Goal: Transaction & Acquisition: Purchase product/service

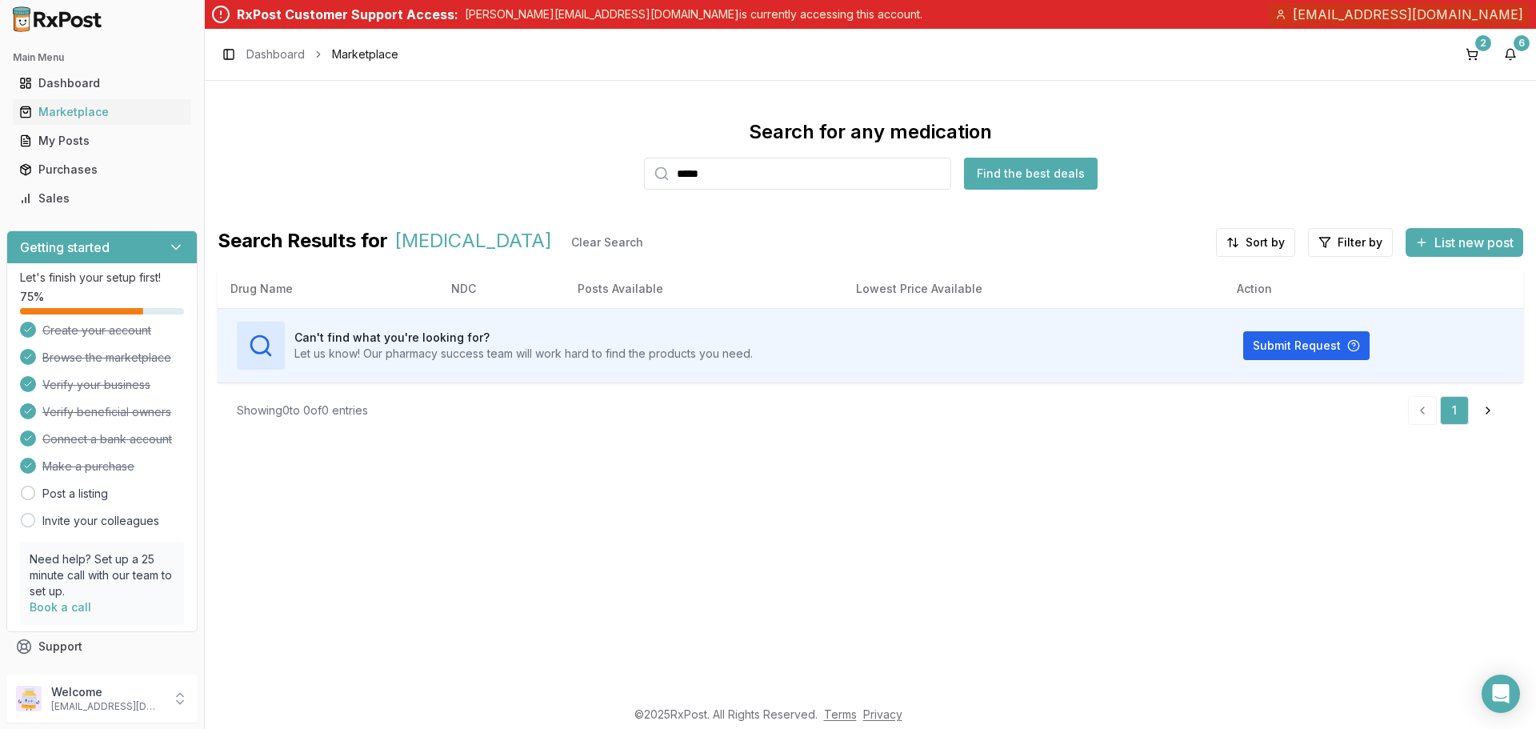
click at [940, 177] on input "*****" at bounding box center [797, 174] width 307 height 32
drag, startPoint x: 174, startPoint y: 700, endPoint x: 198, endPoint y: 706, distance: 24.8
click at [175, 701] on icon at bounding box center [180, 698] width 16 height 16
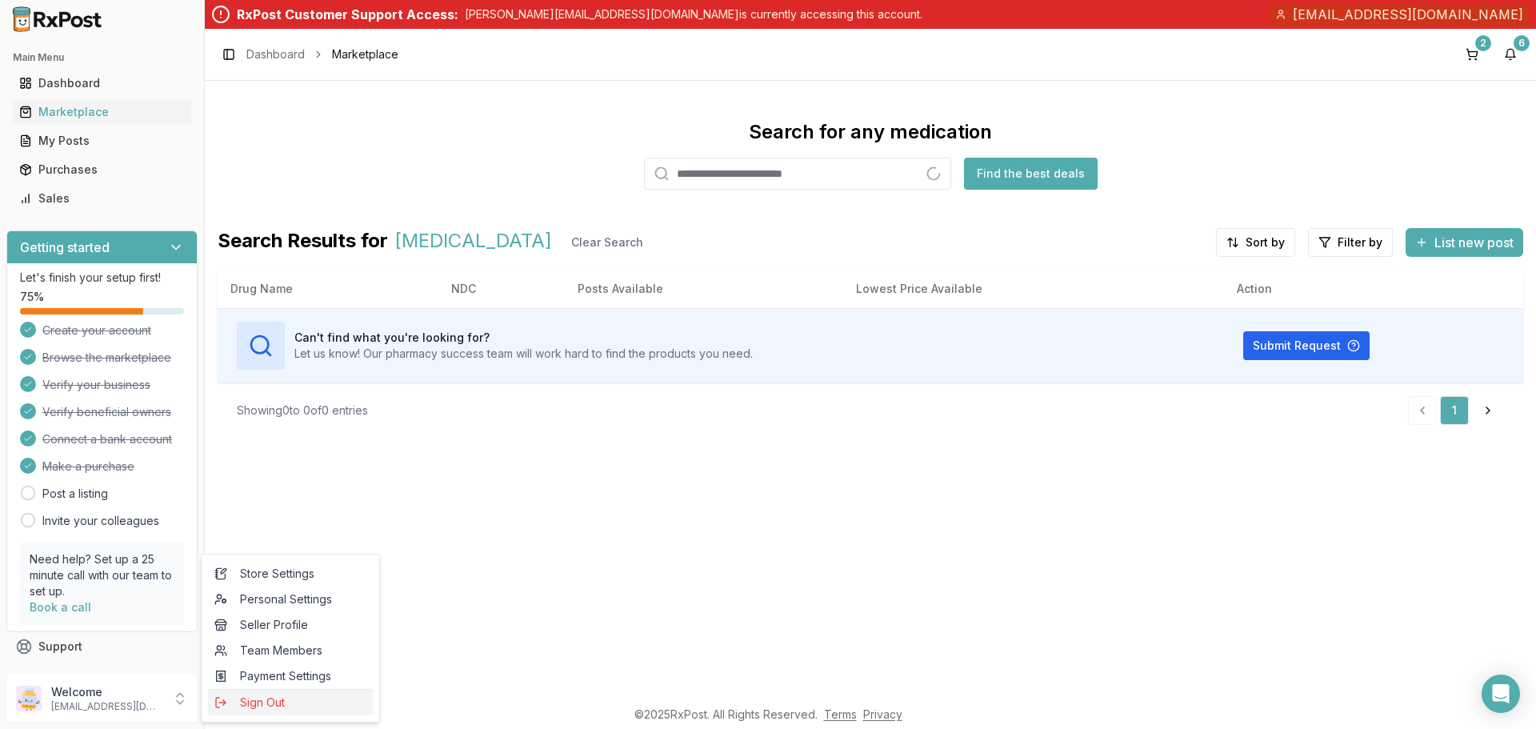
click at [256, 702] on span "Sign Out" at bounding box center [290, 702] width 152 height 16
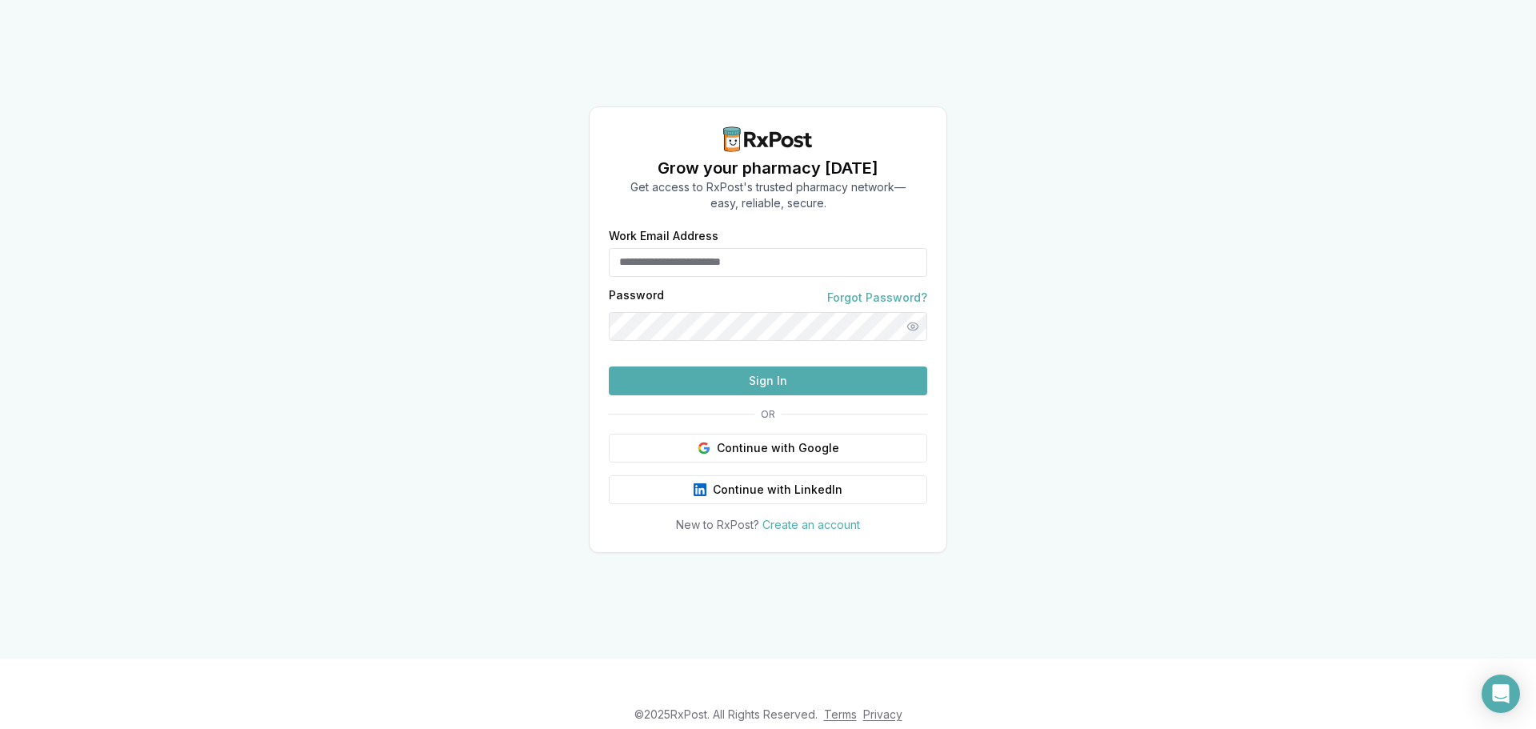
type input "**********"
click at [762, 395] on button "Sign In" at bounding box center [768, 380] width 318 height 29
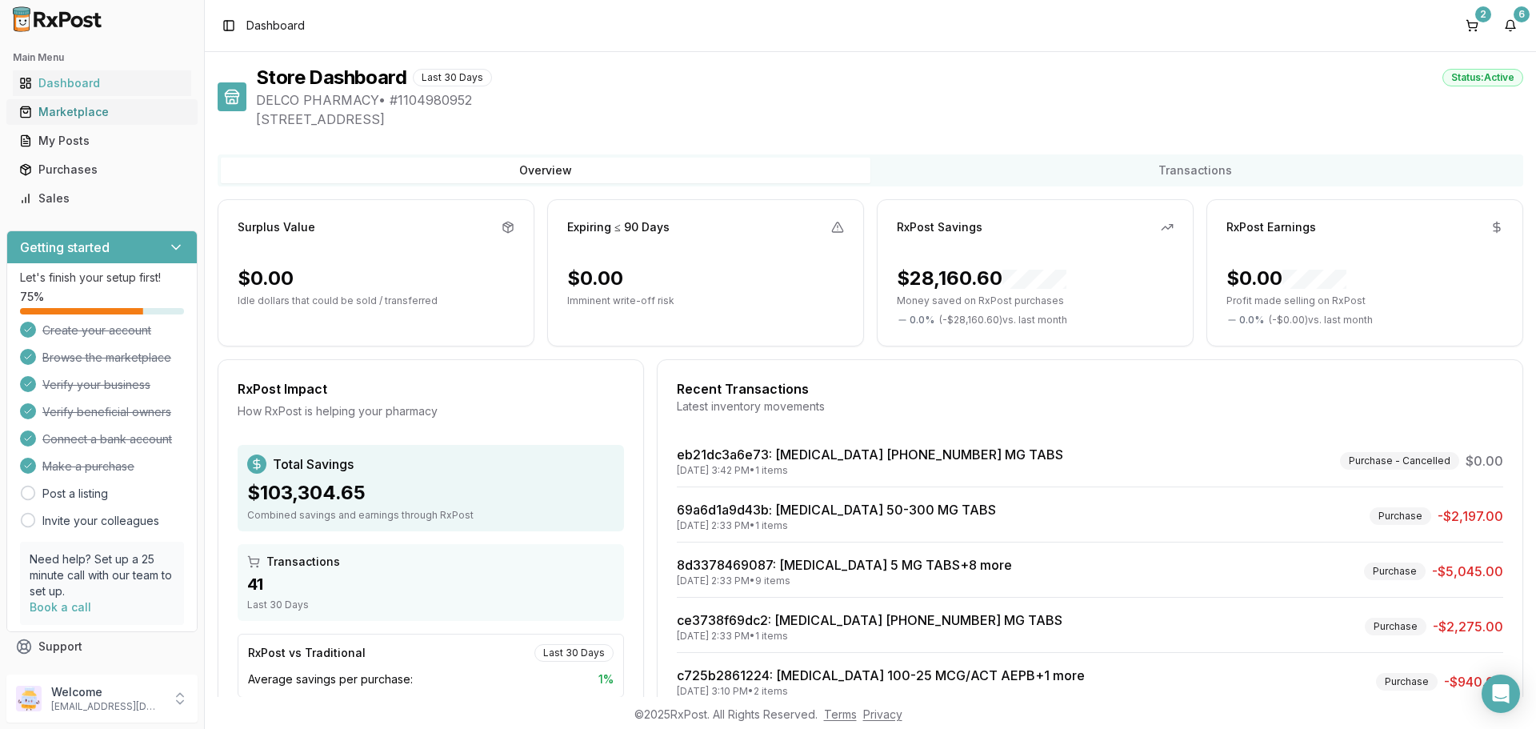
click at [95, 114] on div "Marketplace" at bounding box center [102, 112] width 166 height 16
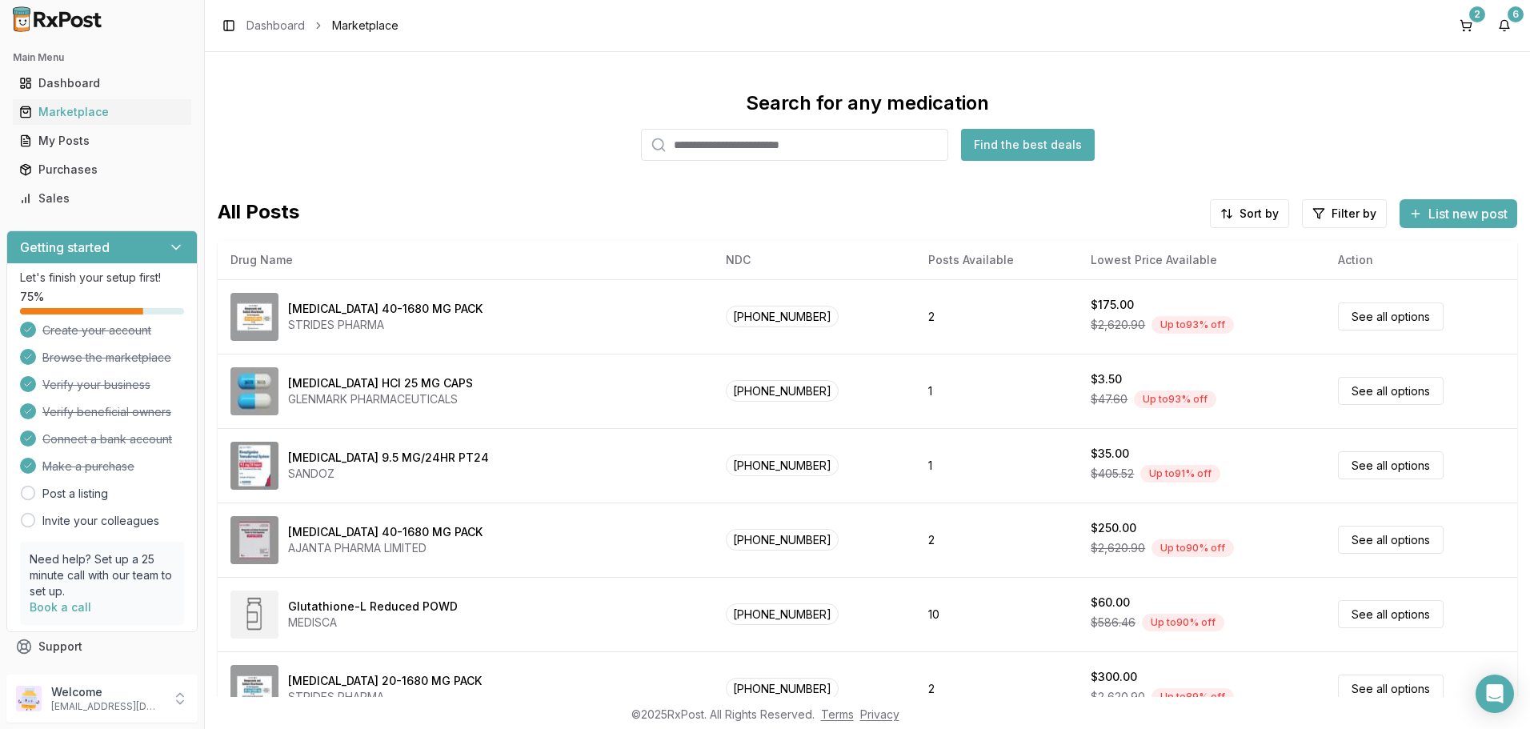
click at [762, 146] on input "search" at bounding box center [794, 145] width 307 height 32
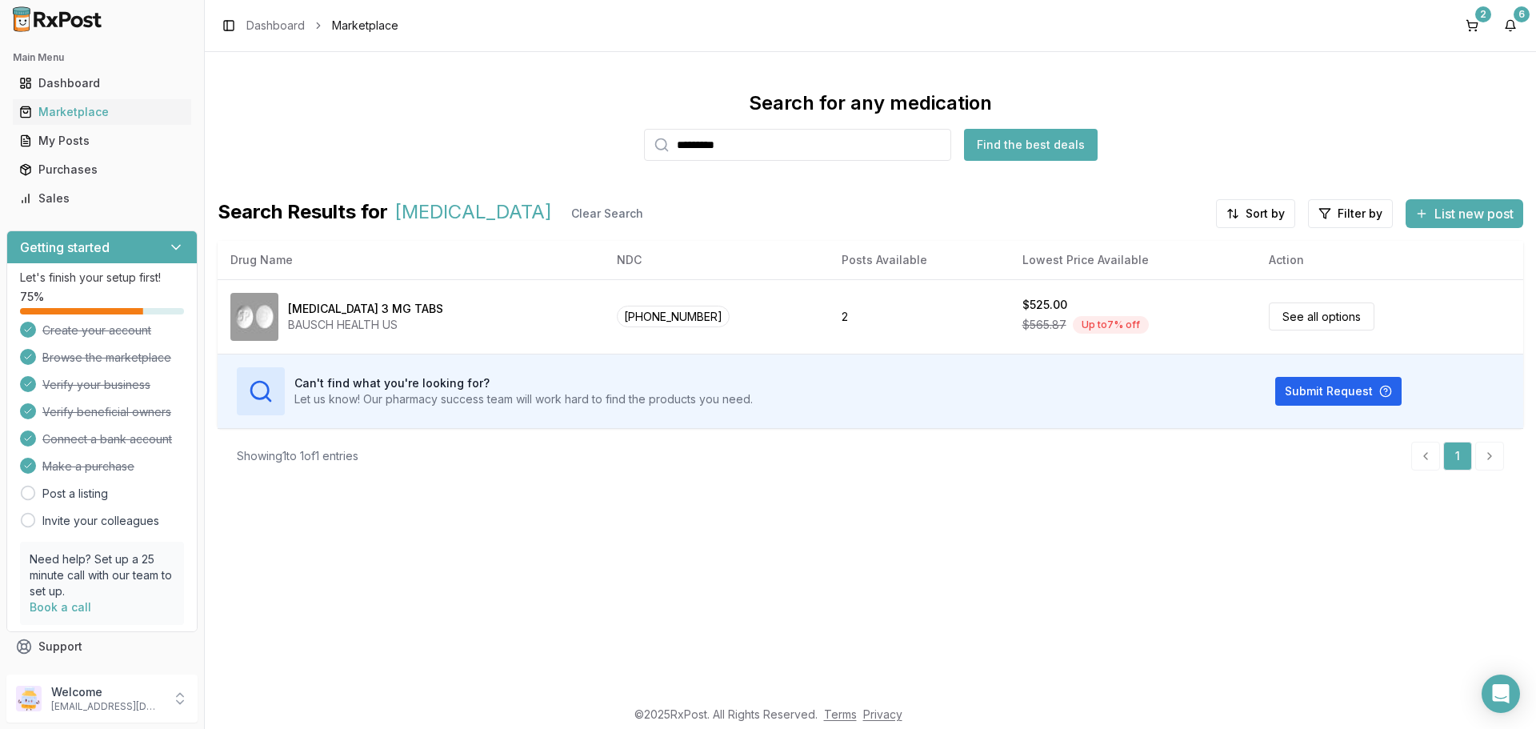
drag, startPoint x: 802, startPoint y: 150, endPoint x: 282, endPoint y: 157, distance: 519.3
click at [378, 146] on div "Search for any medication ********* Find the best deals" at bounding box center [871, 125] width 1306 height 70
type input "*******"
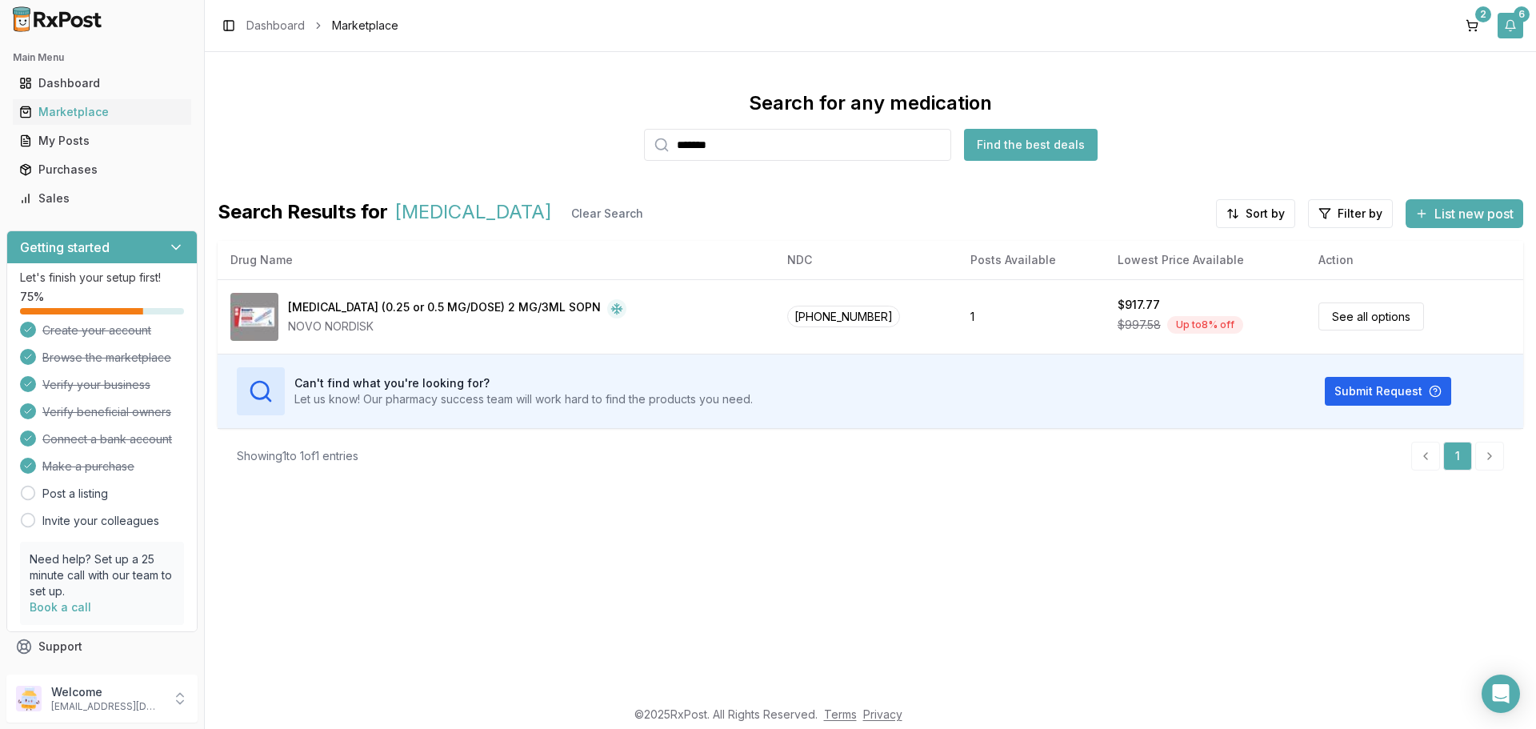
click at [1517, 21] on div "6" at bounding box center [1522, 14] width 16 height 16
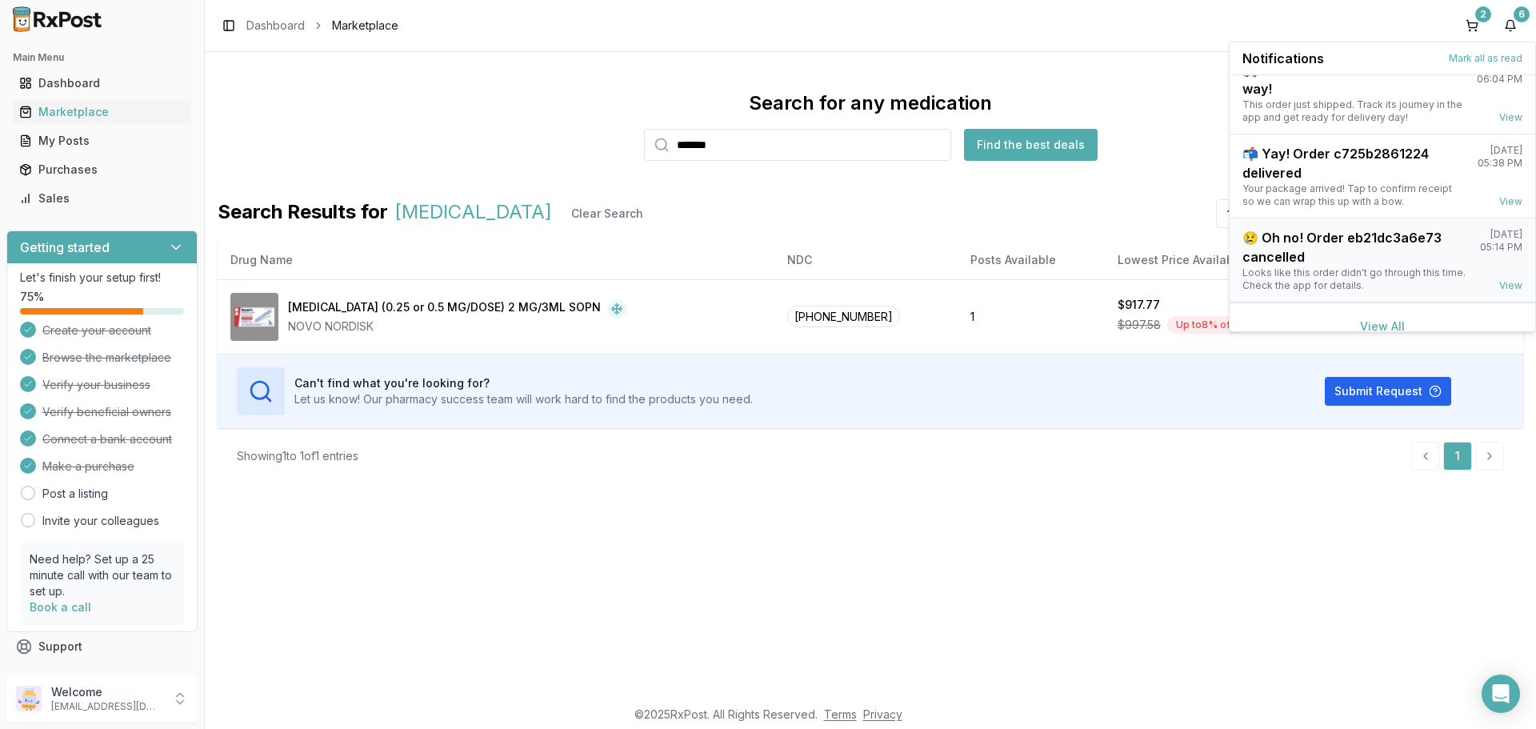
scroll to position [210, 0]
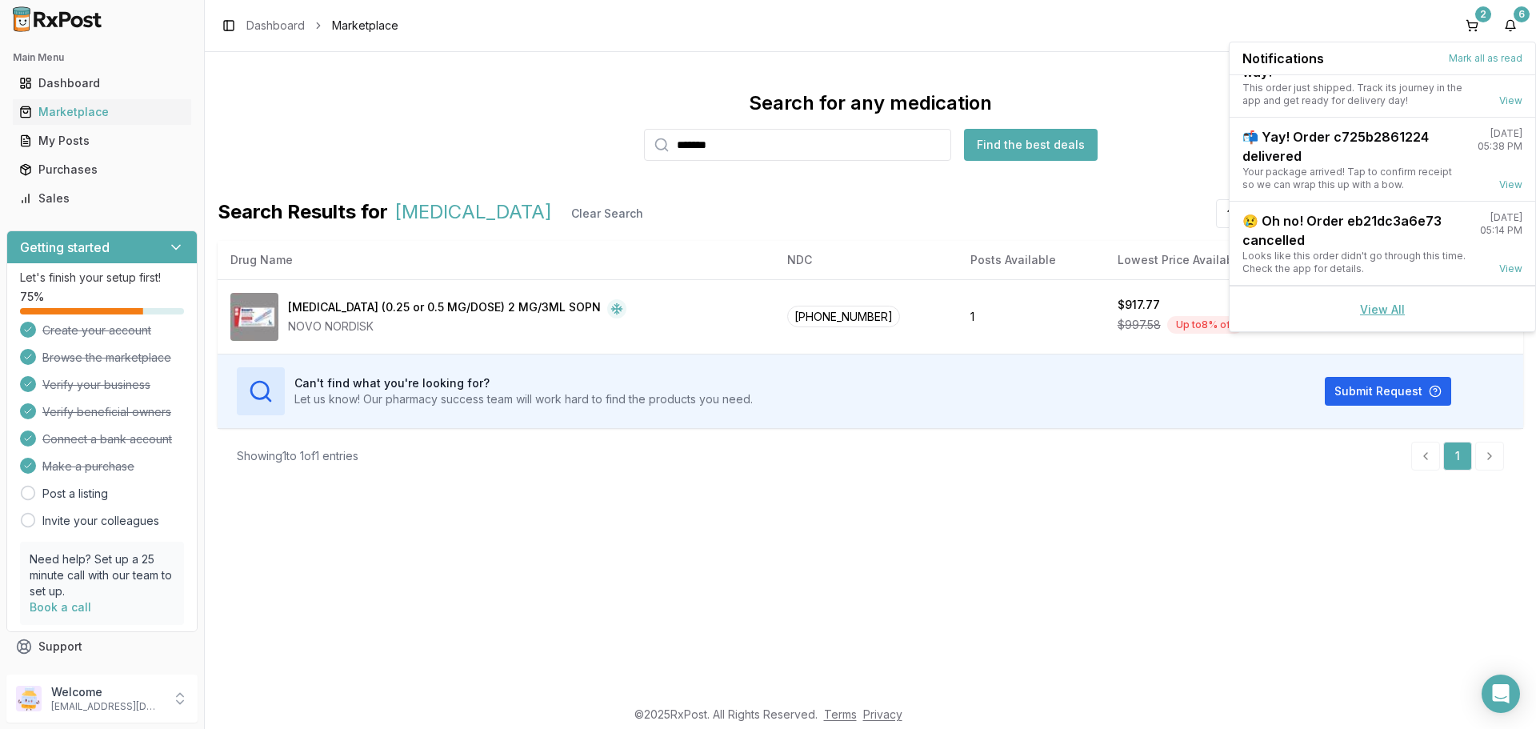
click at [1375, 305] on link "View All" at bounding box center [1382, 309] width 45 height 14
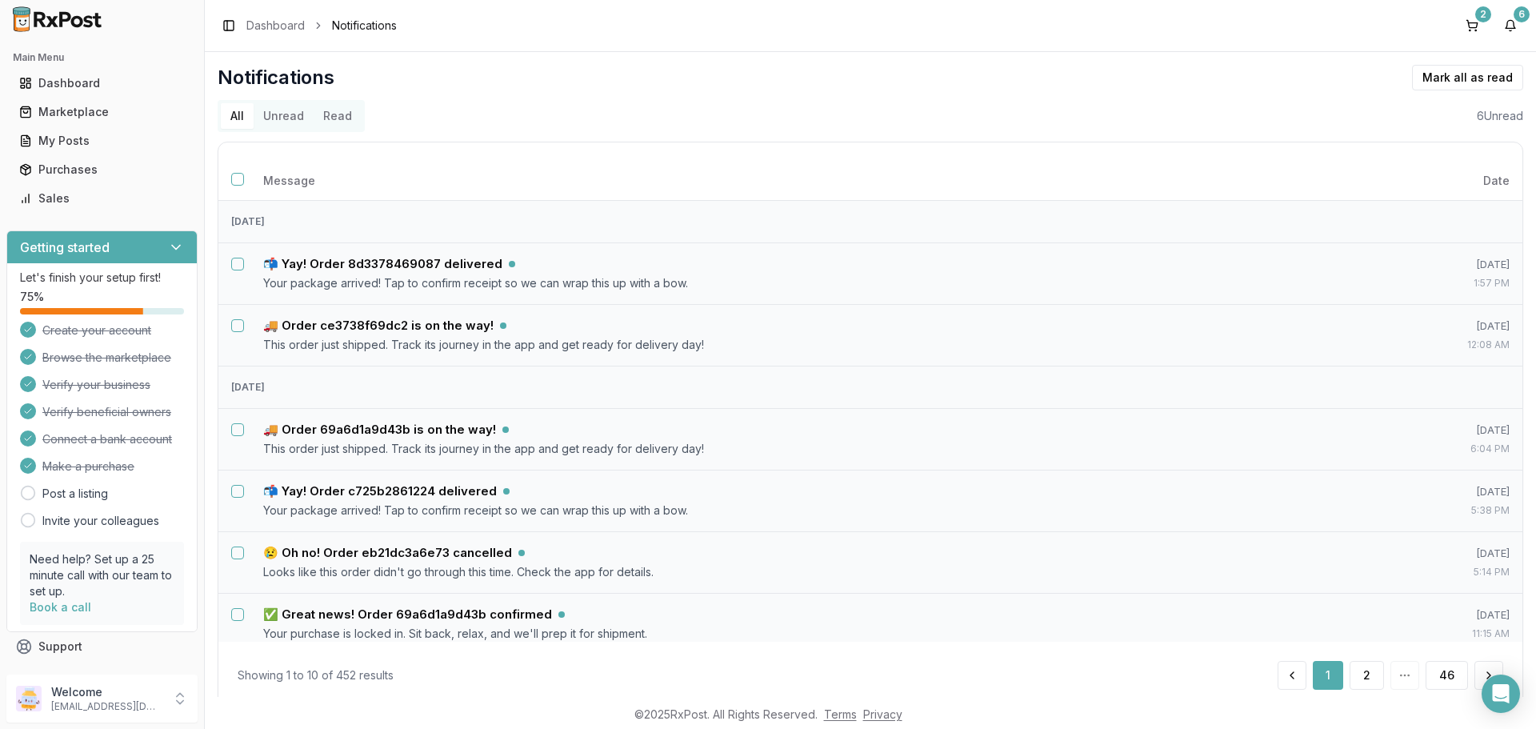
click at [281, 122] on button "Unread" at bounding box center [284, 116] width 60 height 26
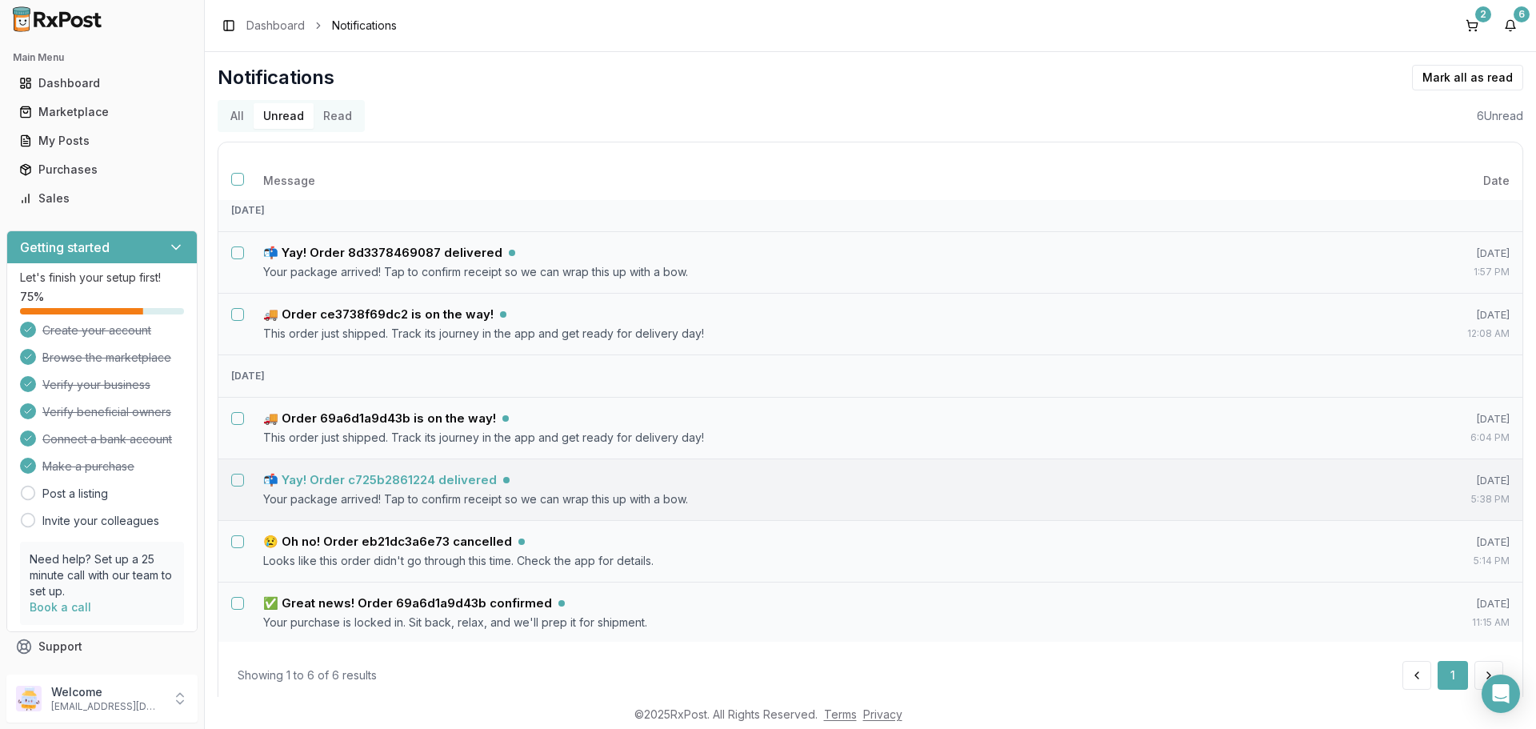
scroll to position [13, 0]
click at [236, 188] on th at bounding box center [234, 181] width 32 height 38
click at [241, 179] on button "Select all notifications" at bounding box center [237, 179] width 13 height 13
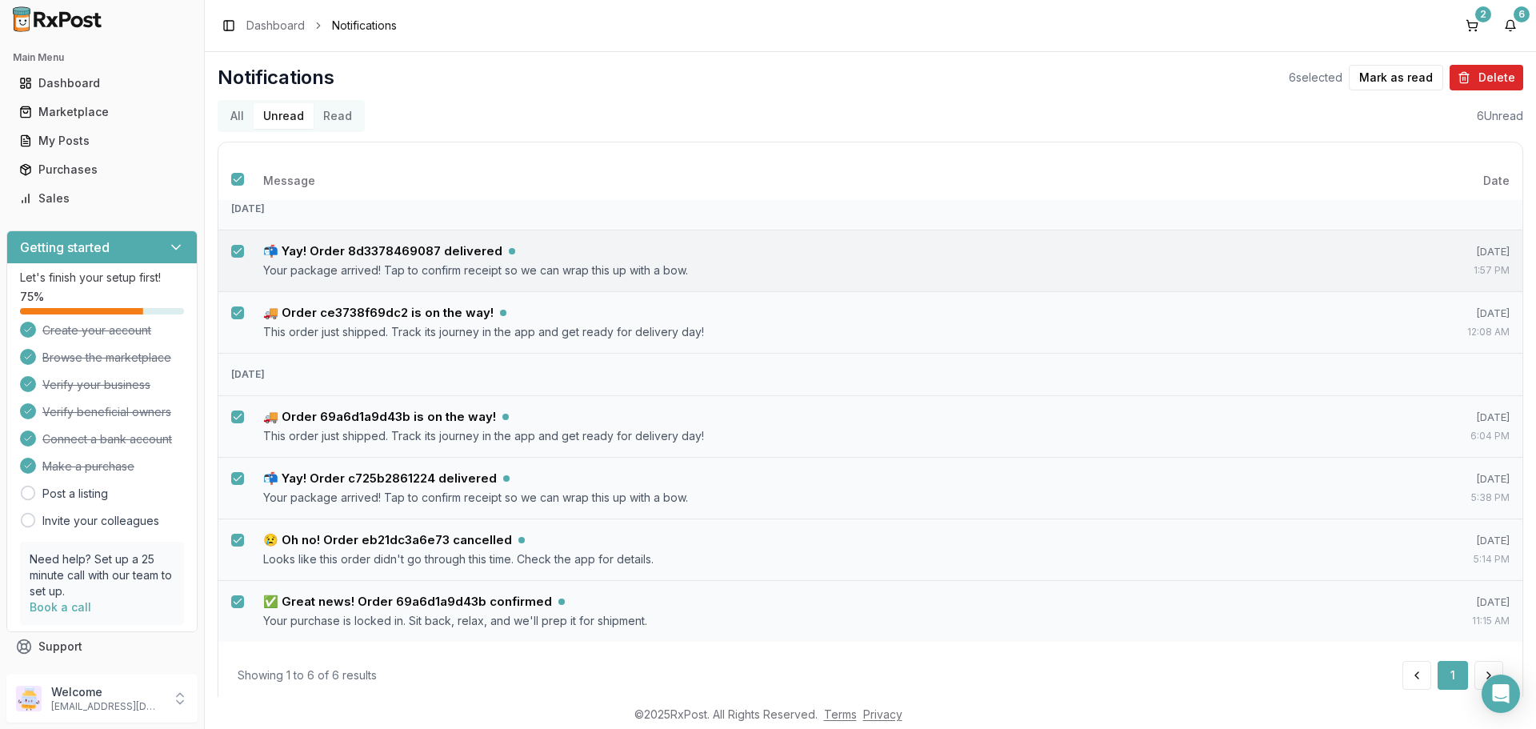
click at [237, 246] on button "Select notification: 📬 Yay! Order 8d3378469087 delivered" at bounding box center [237, 251] width 13 height 13
click at [1398, 72] on button "Mark as read" at bounding box center [1396, 78] width 94 height 26
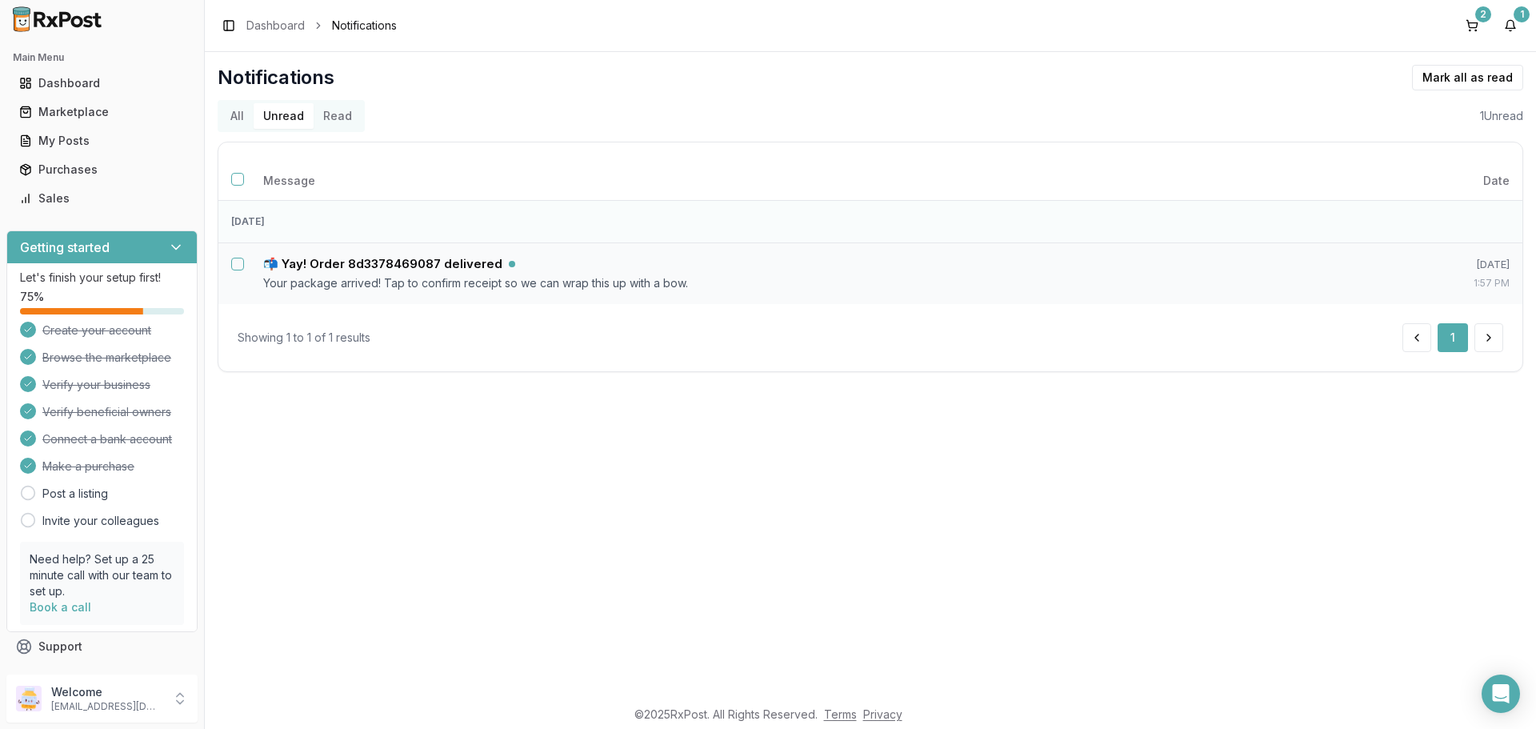
scroll to position [0, 0]
click at [434, 263] on h5 "📬 Yay! Order 8d3378469087 delivered" at bounding box center [382, 264] width 239 height 16
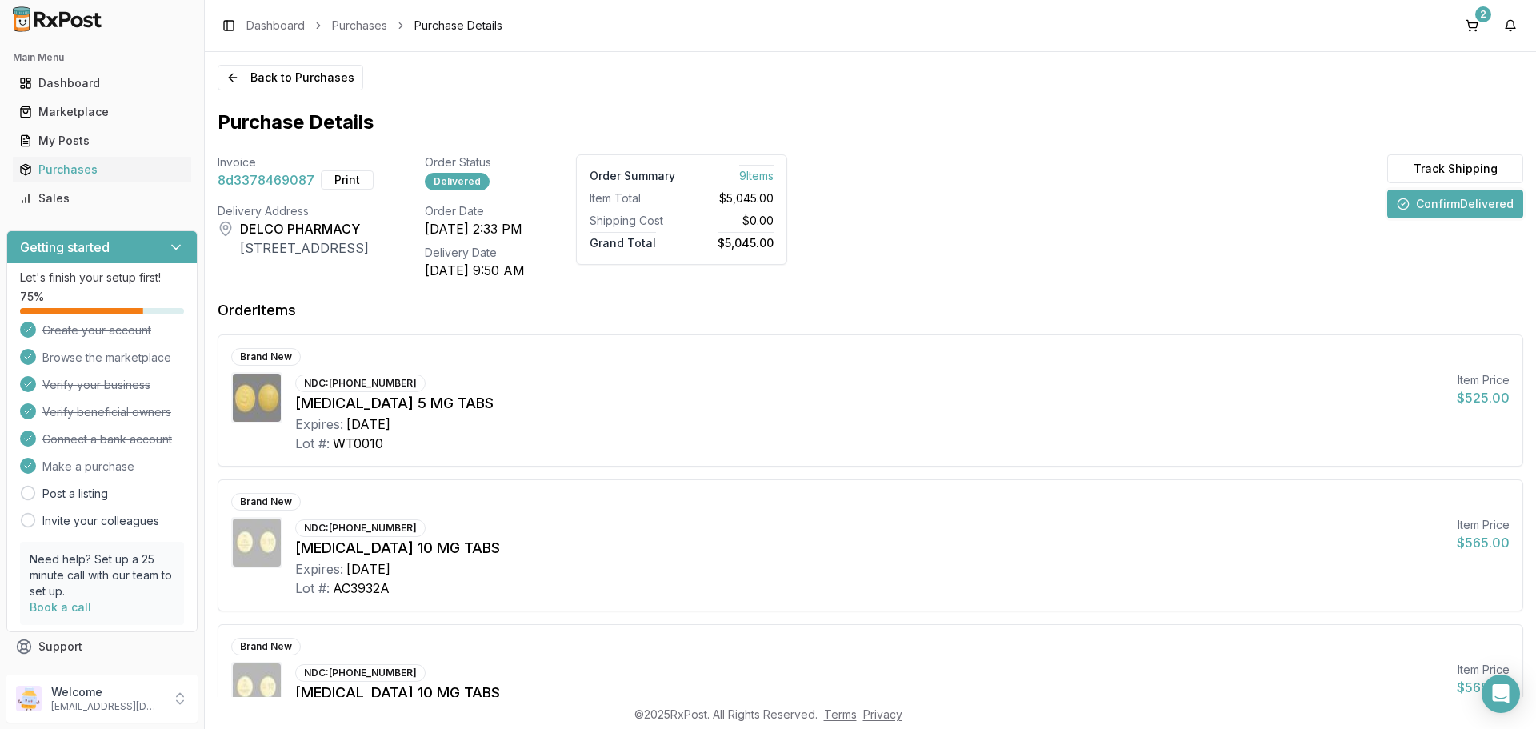
click at [1418, 214] on button "Confirm Delivered" at bounding box center [1455, 204] width 136 height 29
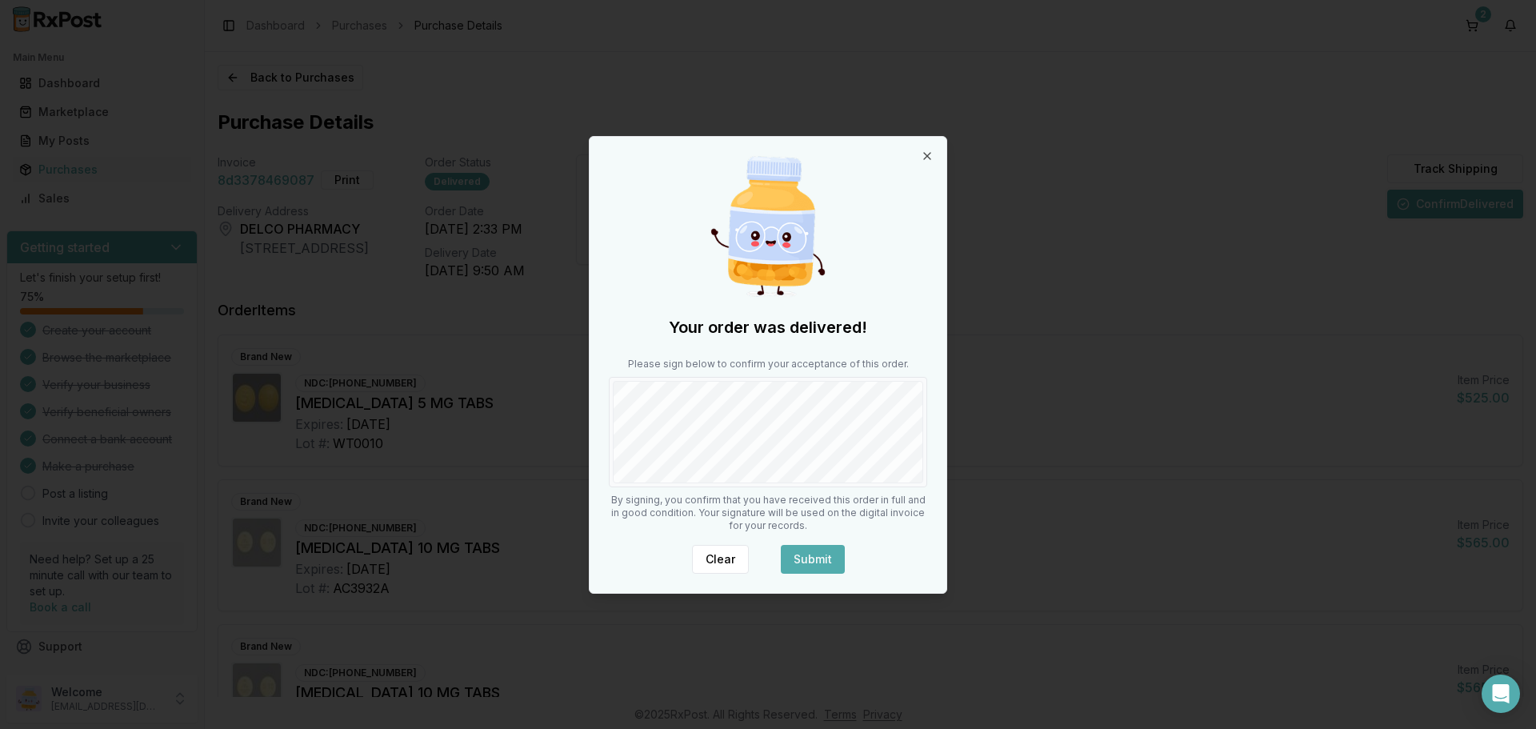
click at [827, 554] on button "Submit" at bounding box center [813, 559] width 64 height 29
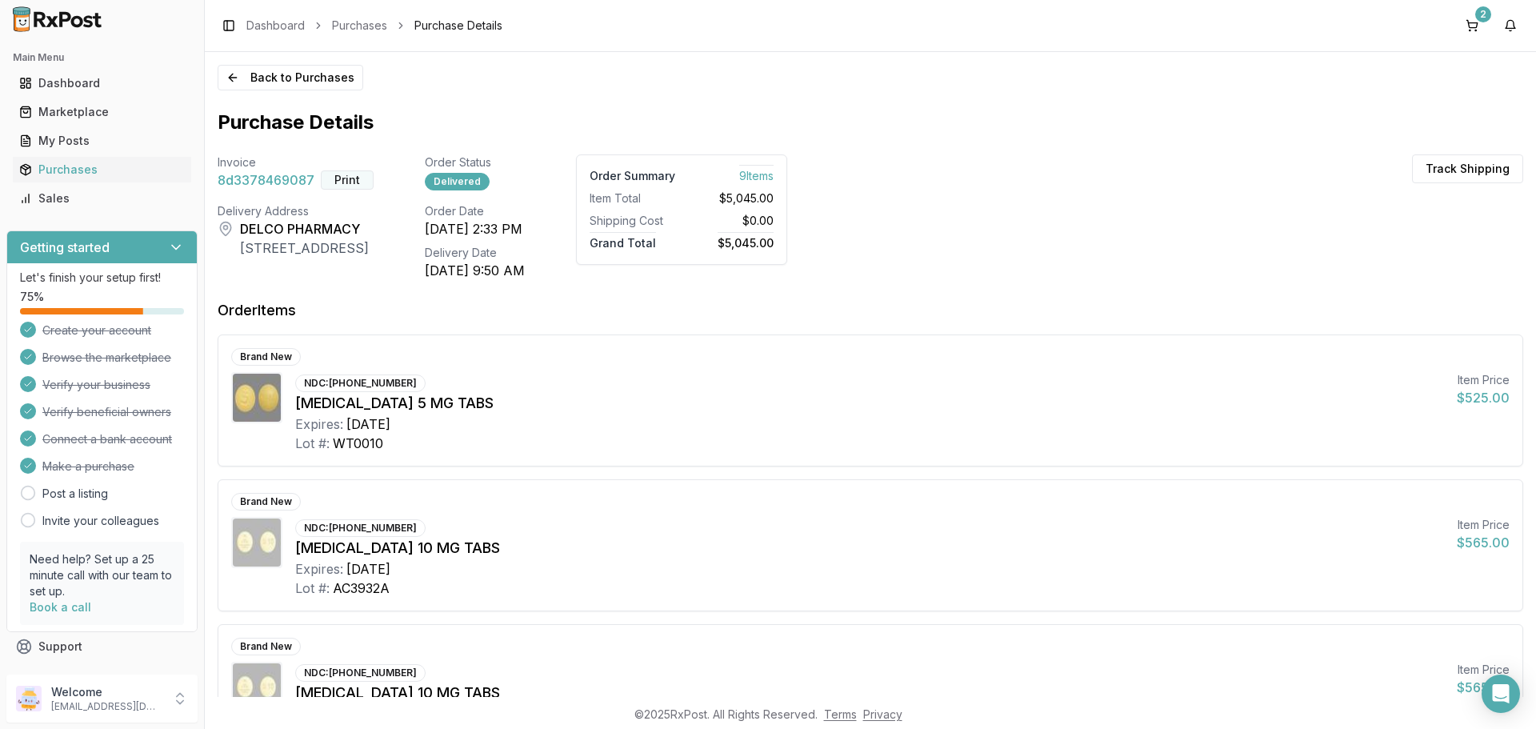
click at [350, 186] on button "Print" at bounding box center [347, 179] width 53 height 19
drag, startPoint x: 98, startPoint y: 112, endPoint x: 112, endPoint y: 124, distance: 18.7
click at [98, 112] on div "Marketplace" at bounding box center [102, 112] width 166 height 16
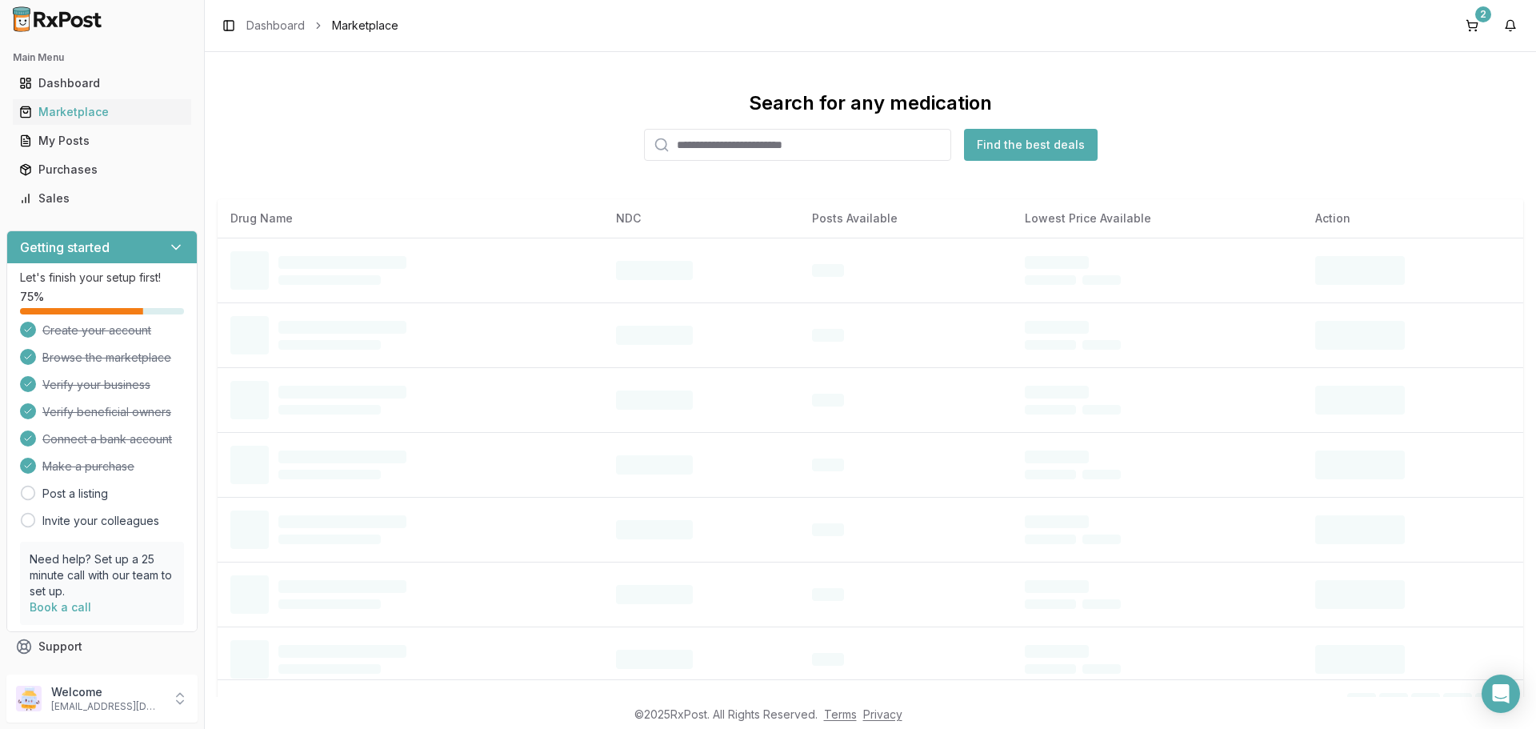
click at [765, 144] on input "search" at bounding box center [797, 145] width 307 height 32
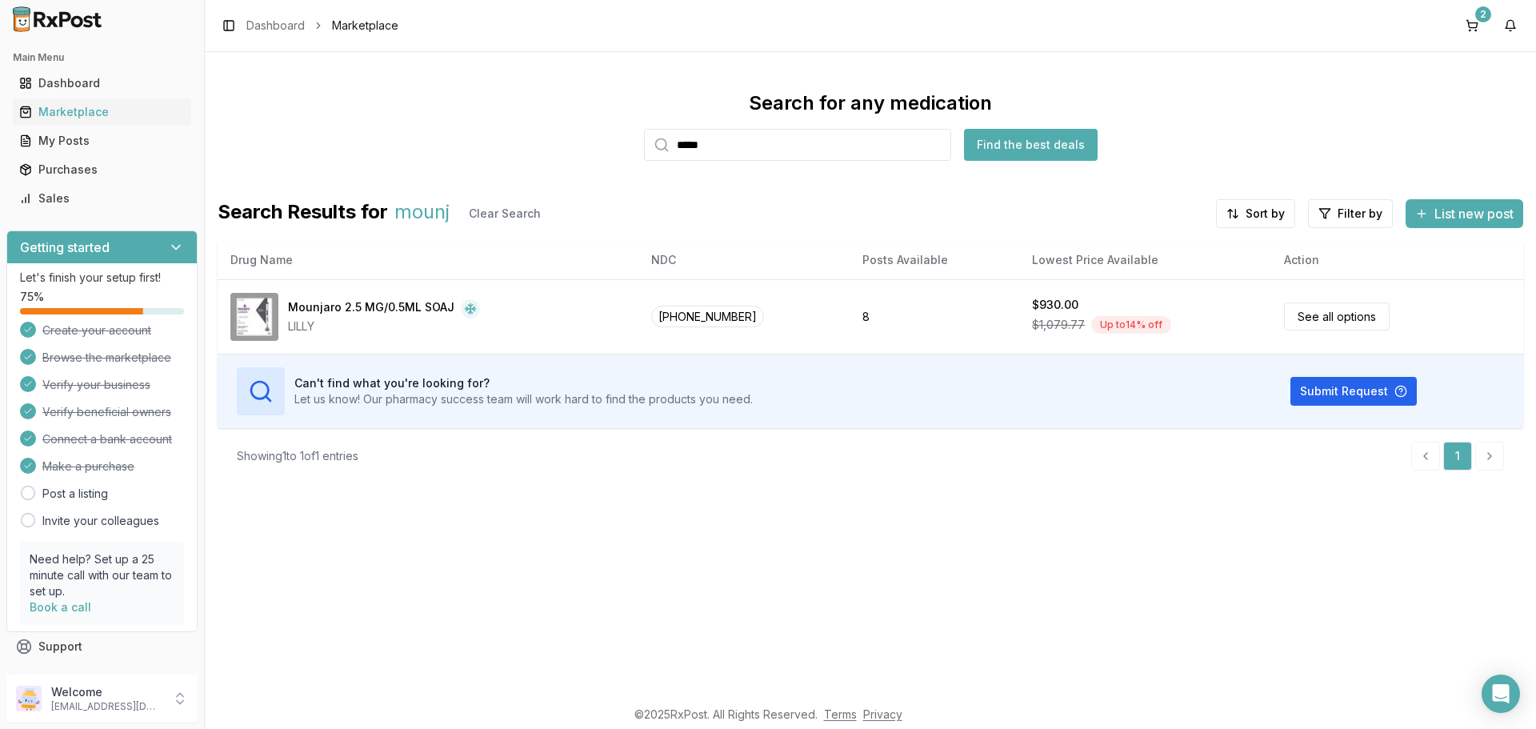
type input "*****"
click at [1478, 30] on button "2" at bounding box center [1472, 26] width 26 height 26
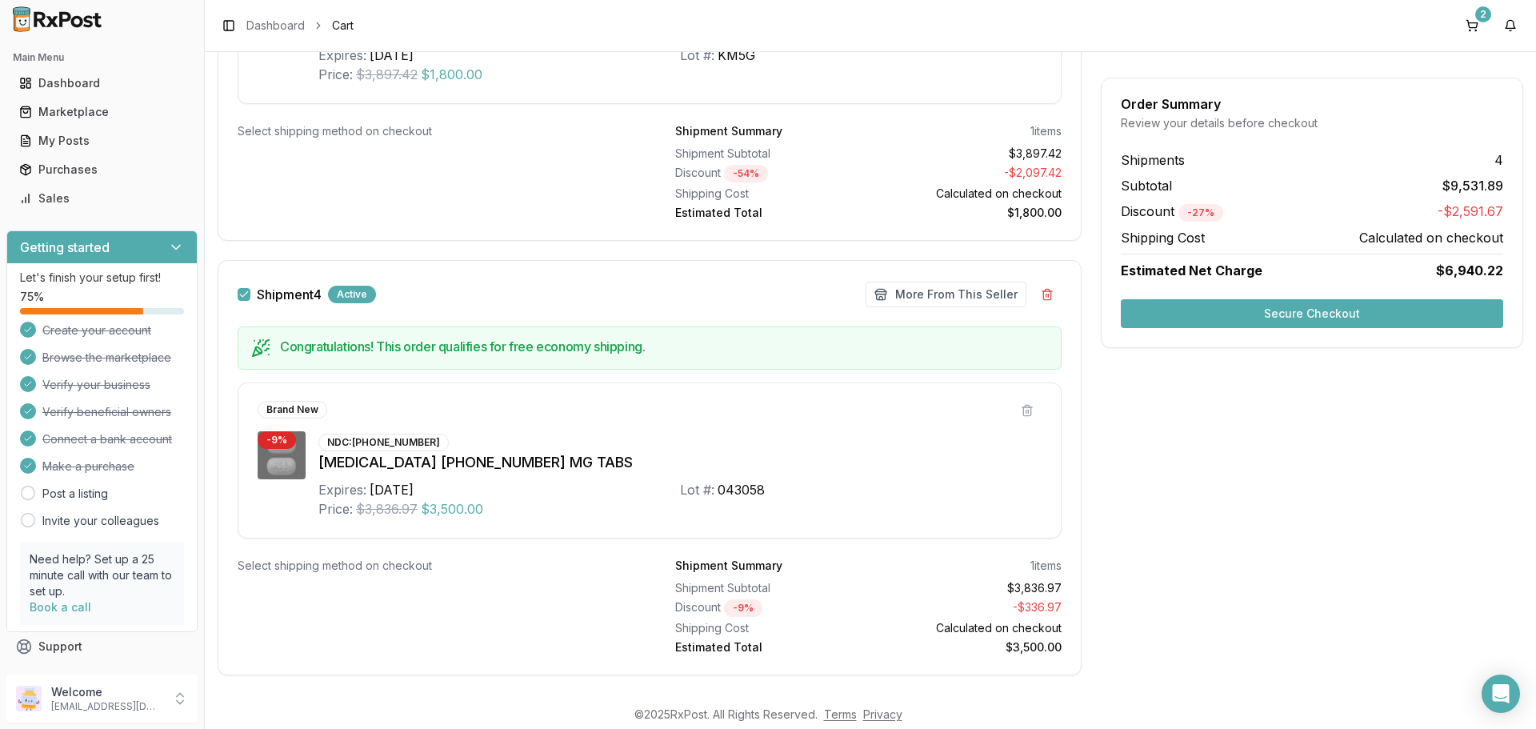
scroll to position [1520, 0]
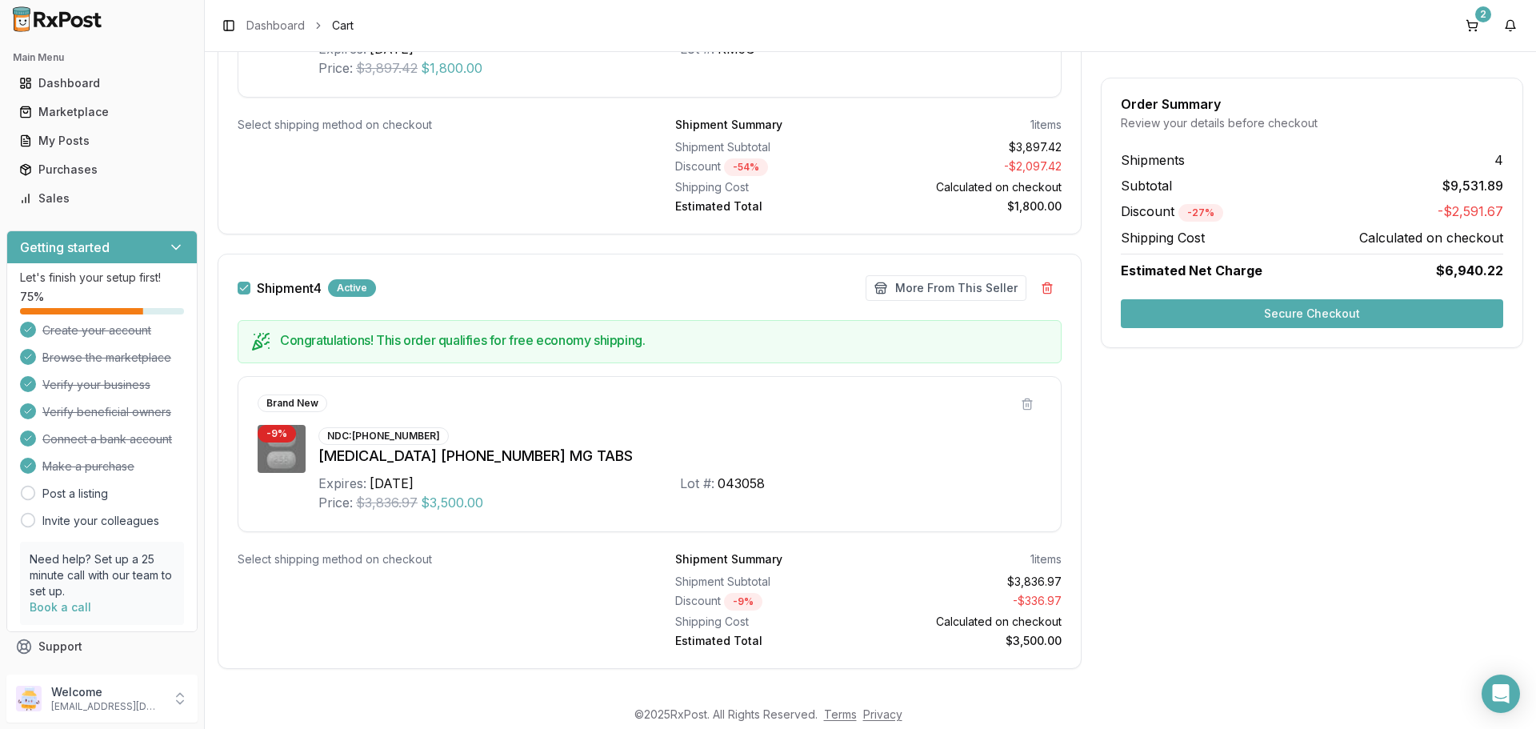
click at [240, 288] on button "Shipment 4" at bounding box center [244, 288] width 13 height 13
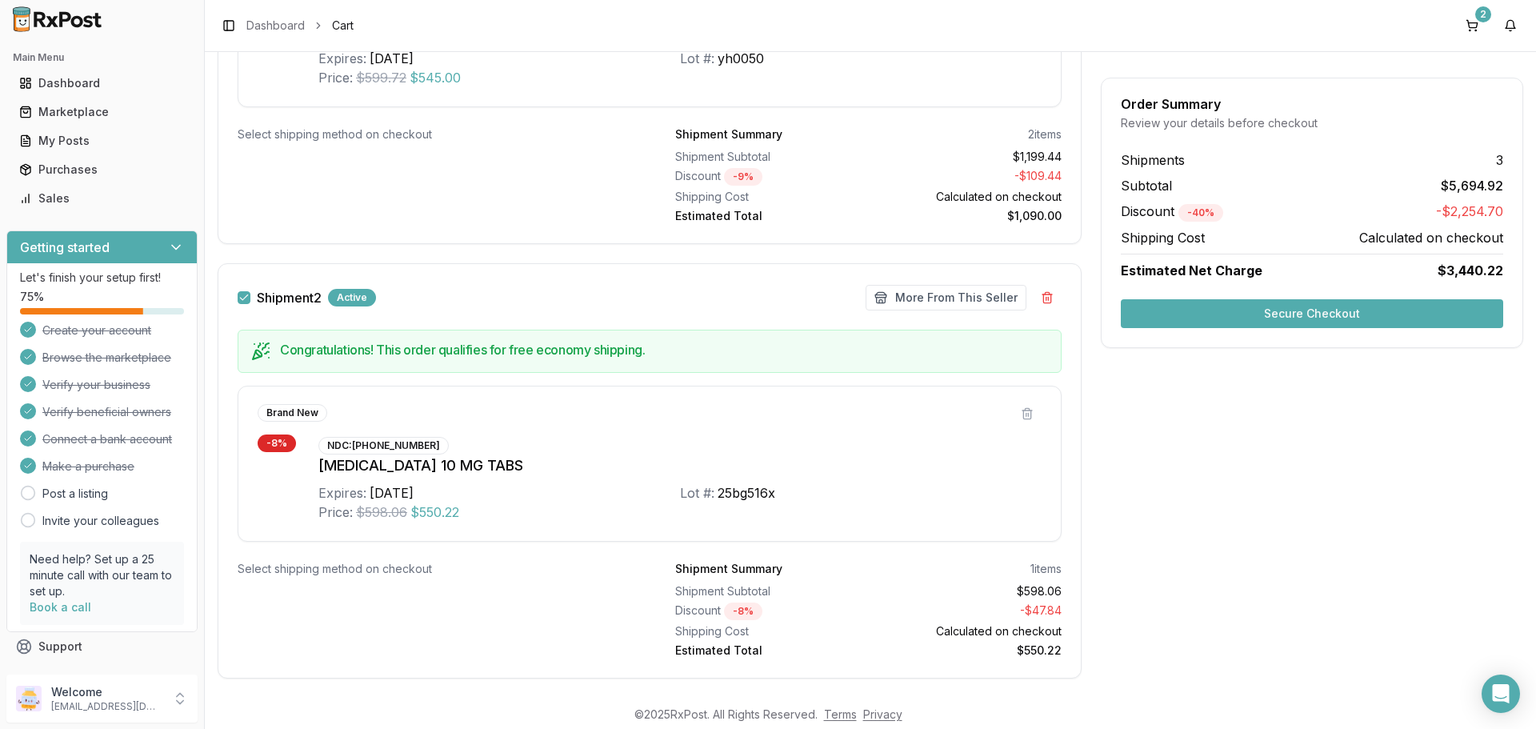
scroll to position [640, 0]
click at [247, 299] on button "Shipment 2" at bounding box center [244, 299] width 13 height 13
click at [1263, 323] on button "Secure Checkout" at bounding box center [1312, 313] width 382 height 29
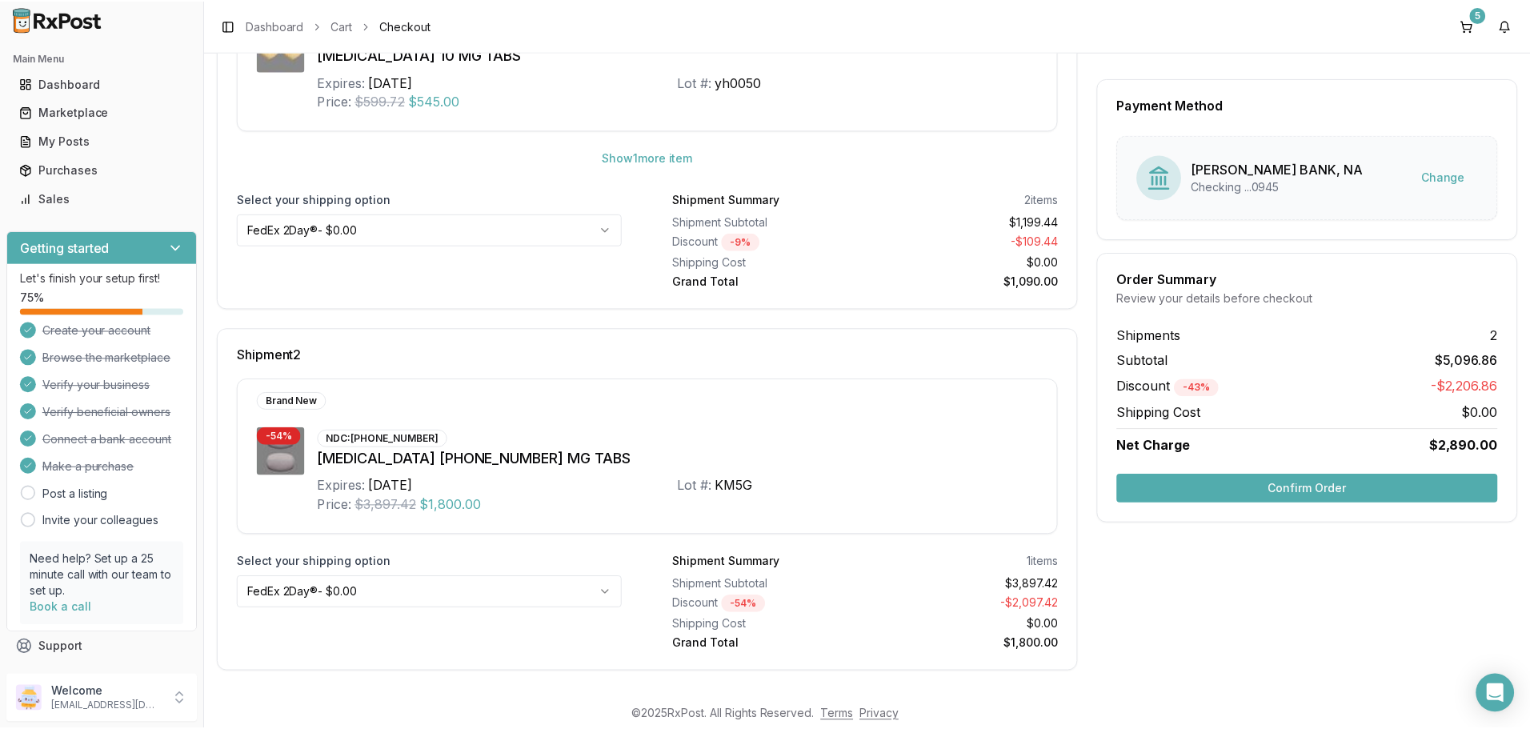
scroll to position [210, 0]
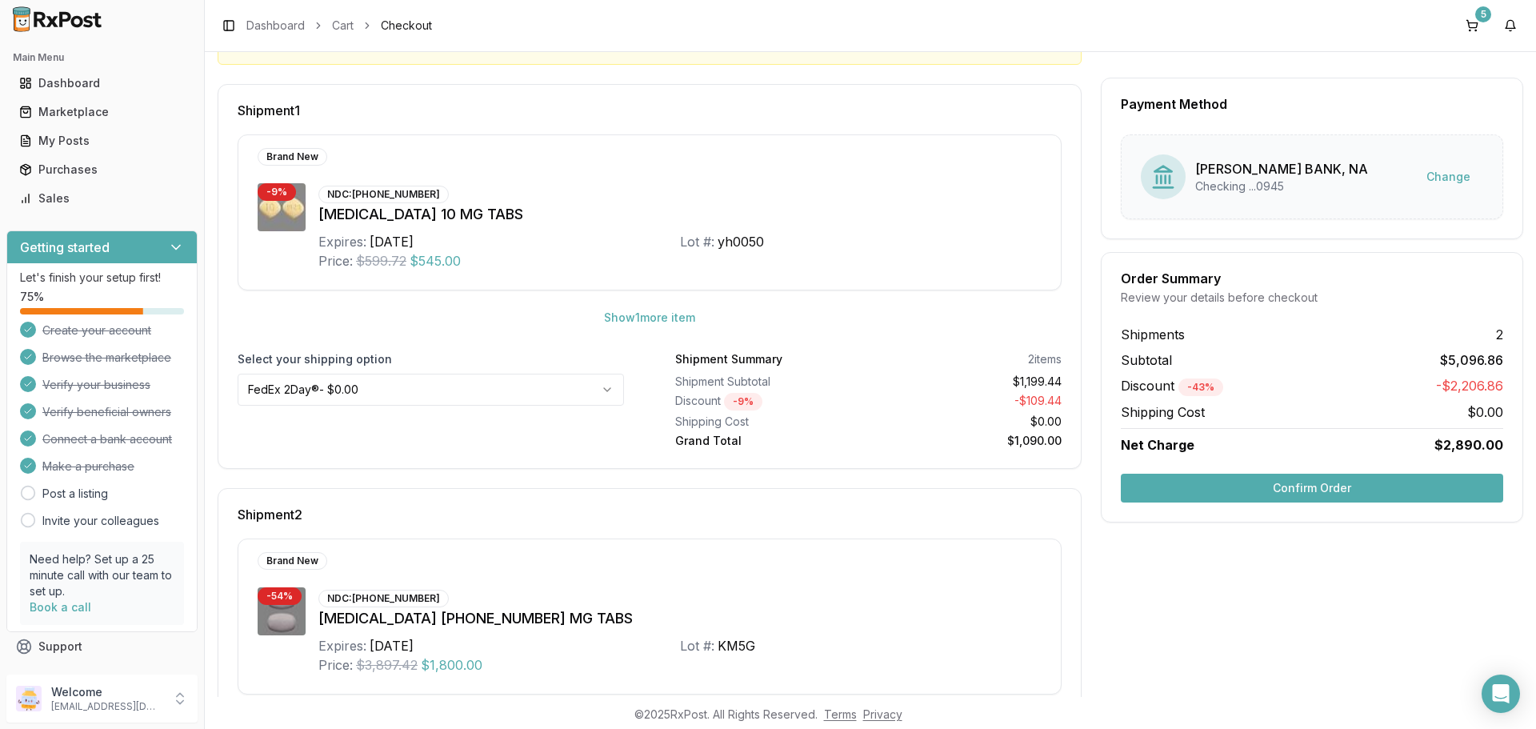
click at [1212, 491] on button "Confirm Order" at bounding box center [1312, 488] width 382 height 29
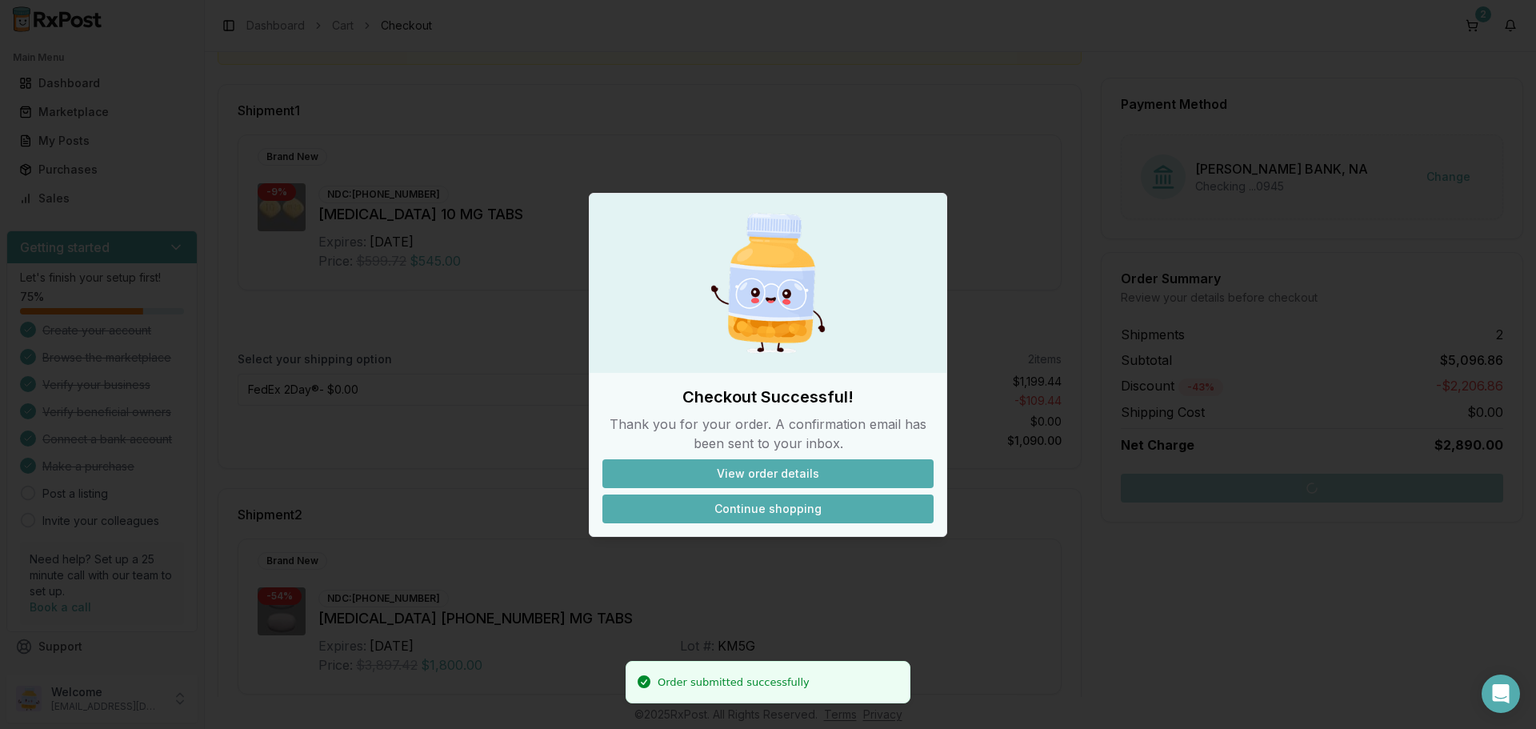
click at [751, 513] on button "Continue shopping" at bounding box center [767, 508] width 331 height 29
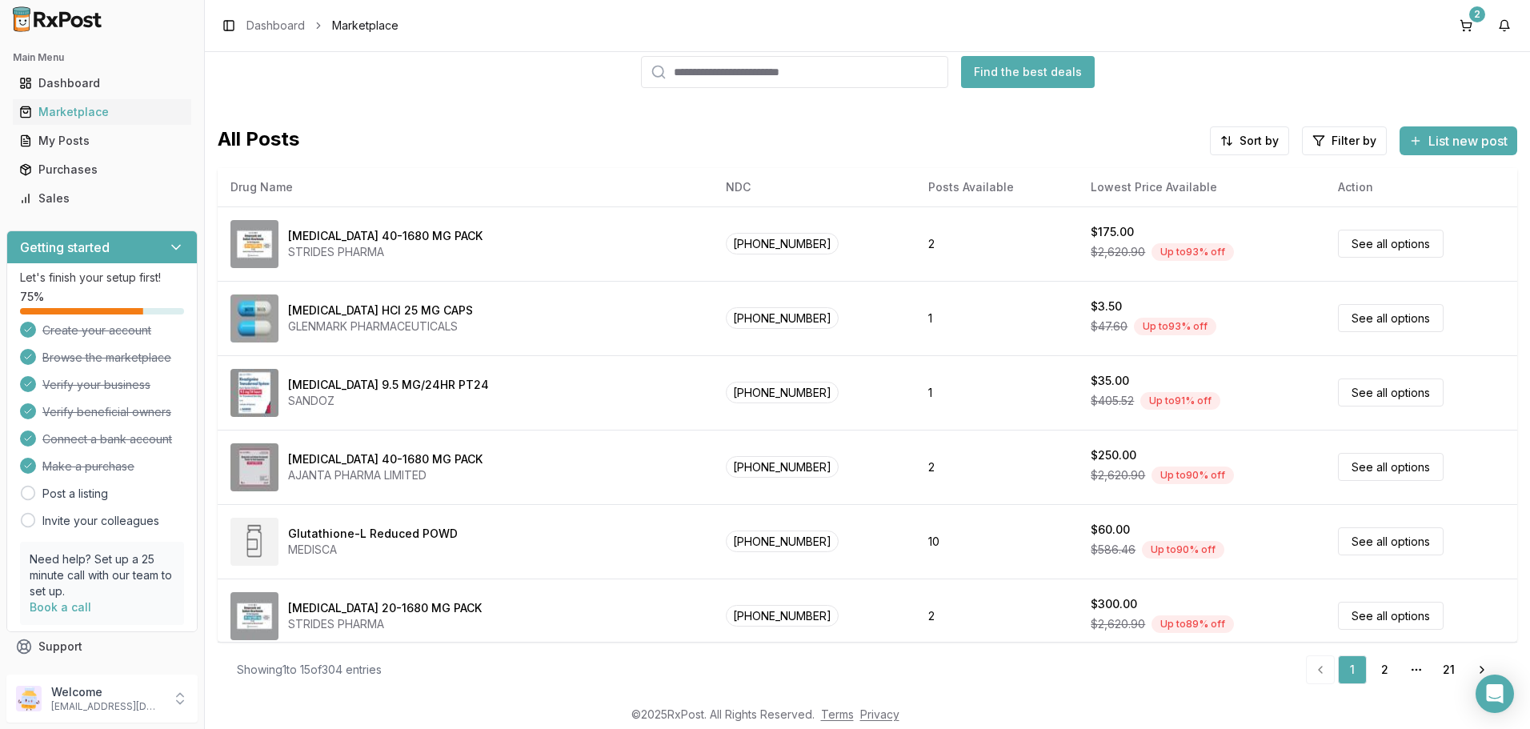
scroll to position [73, 0]
